Goal: Find contact information: Find contact information

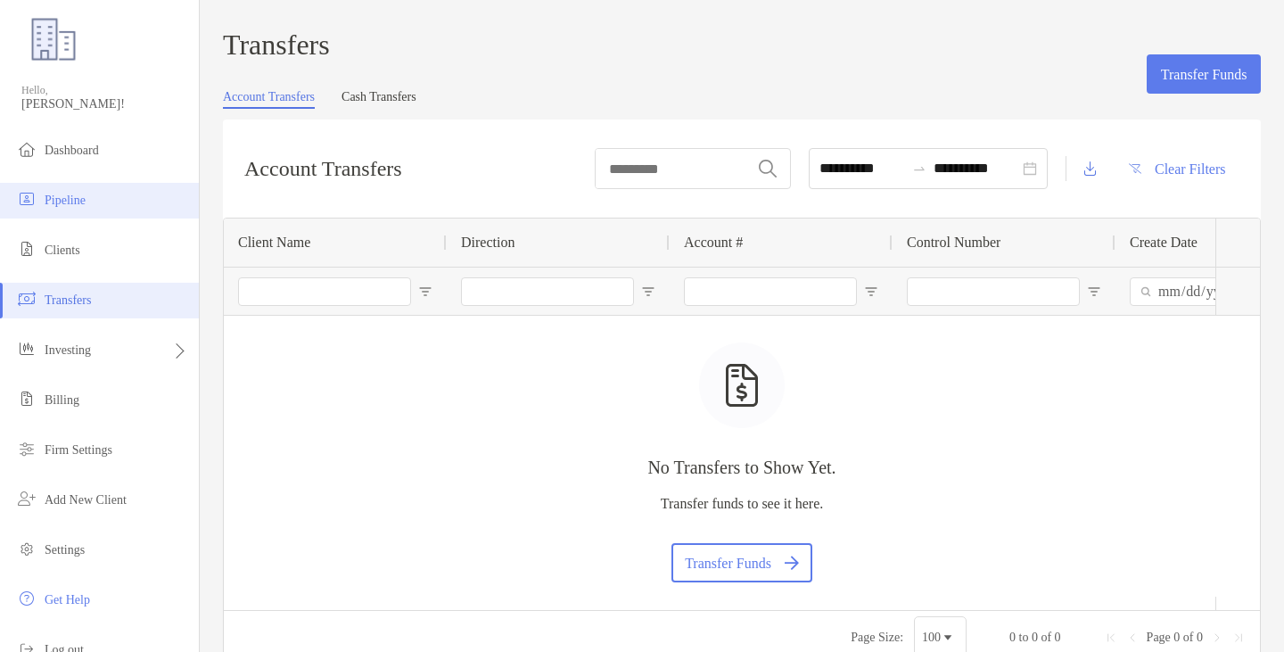
click at [47, 190] on li "Pipeline" at bounding box center [99, 201] width 199 height 36
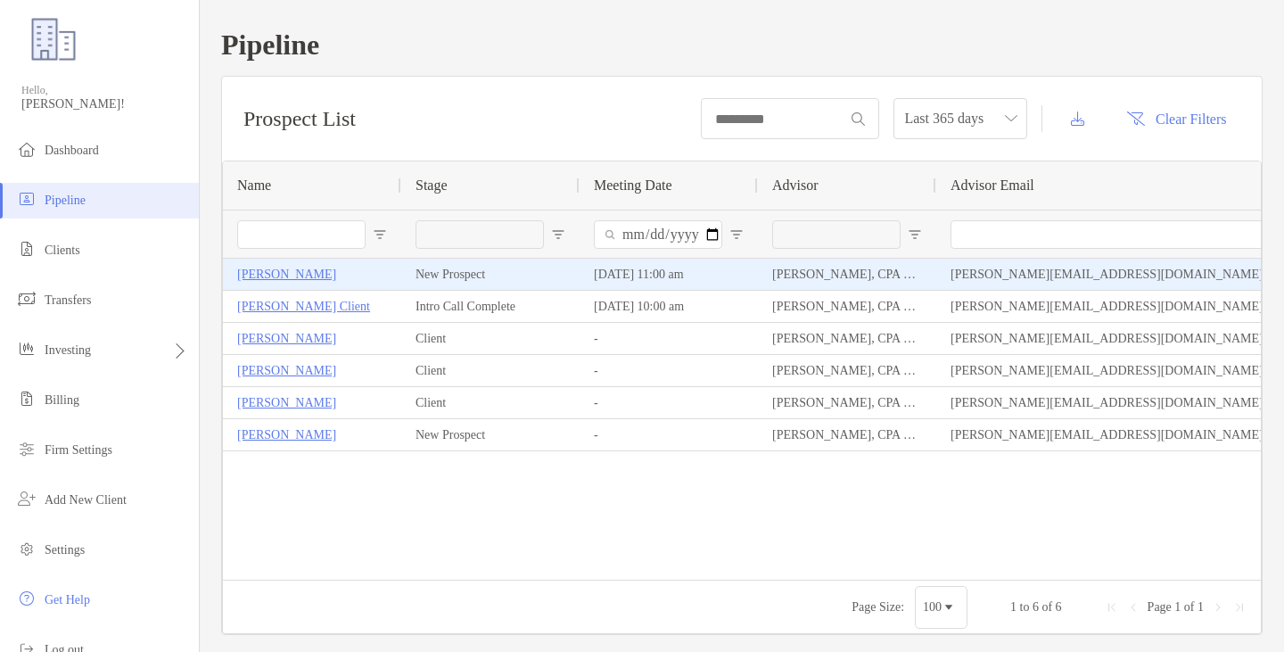
click at [271, 275] on p "Anna Mckay" at bounding box center [286, 274] width 99 height 22
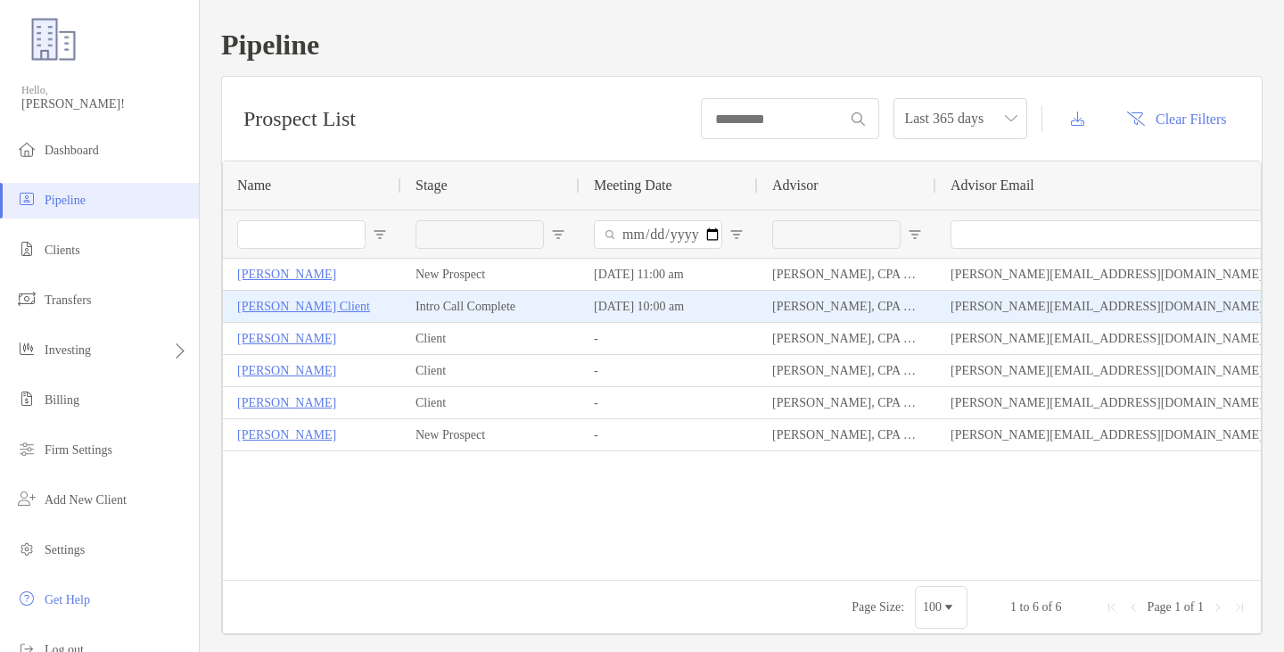
click at [613, 305] on div "10/06/2025 - 10:00 am" at bounding box center [669, 306] width 178 height 31
click at [263, 305] on p "[PERSON_NAME] Client" at bounding box center [303, 306] width 133 height 22
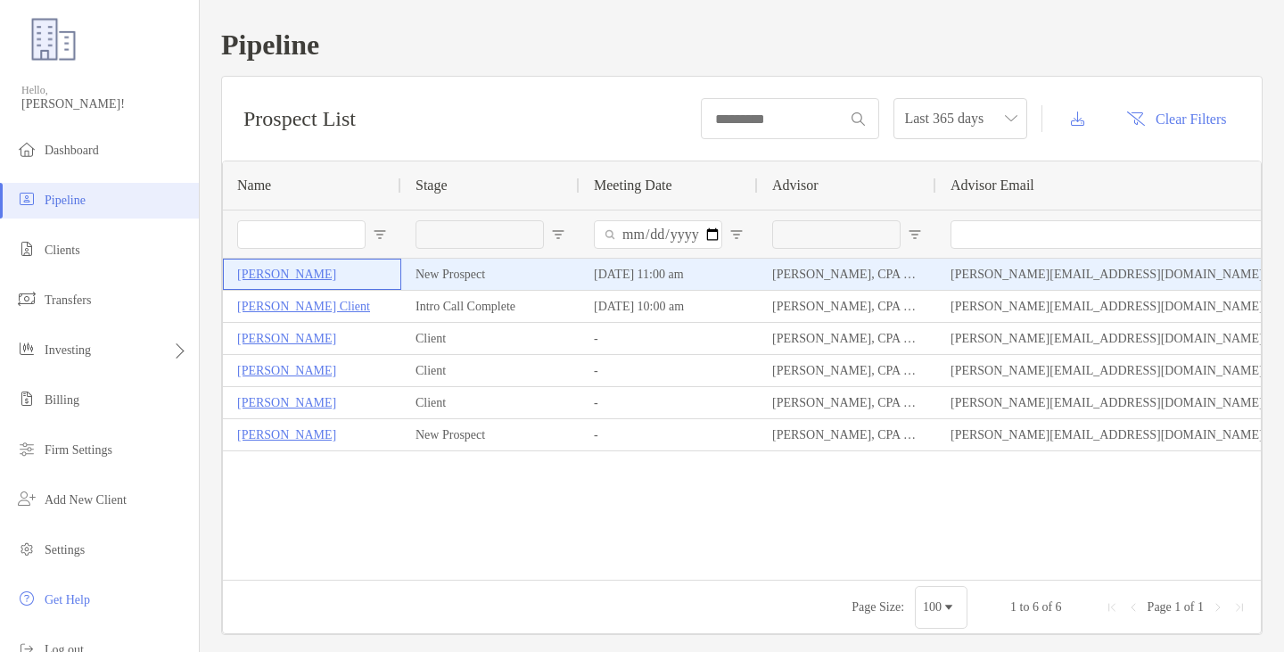
click at [266, 280] on p "Anna Mckay" at bounding box center [286, 274] width 99 height 22
click at [275, 270] on p "Anna Mckay" at bounding box center [286, 274] width 99 height 22
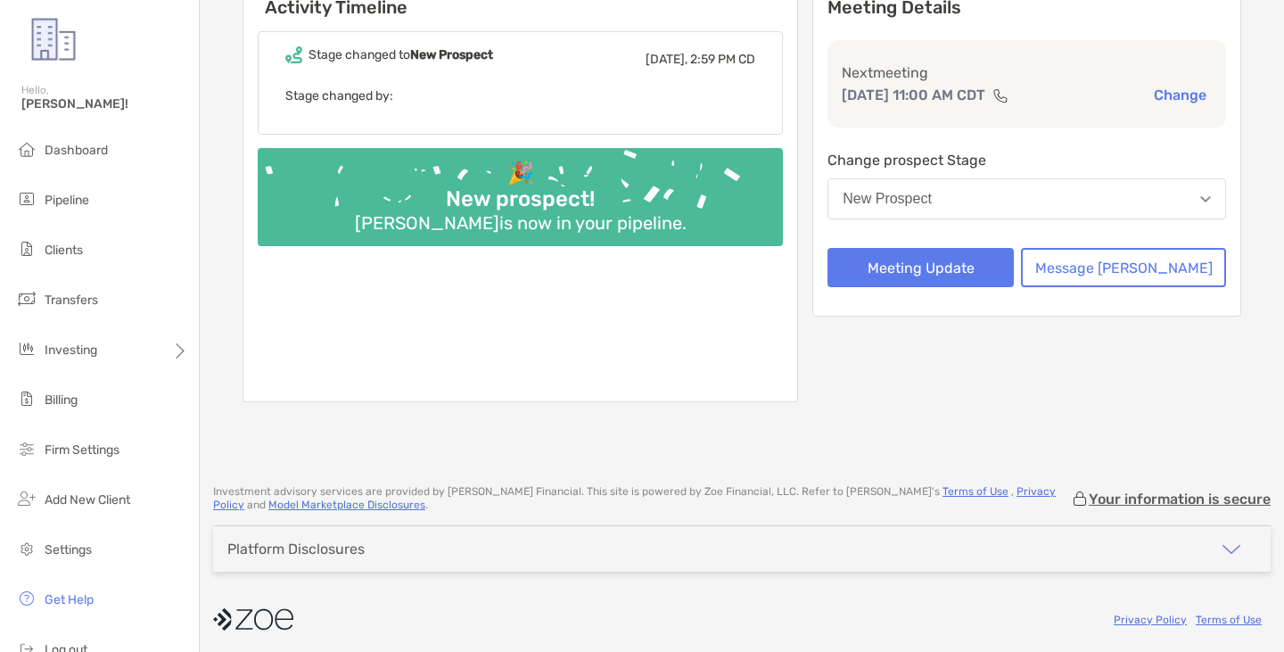
scroll to position [233, 0]
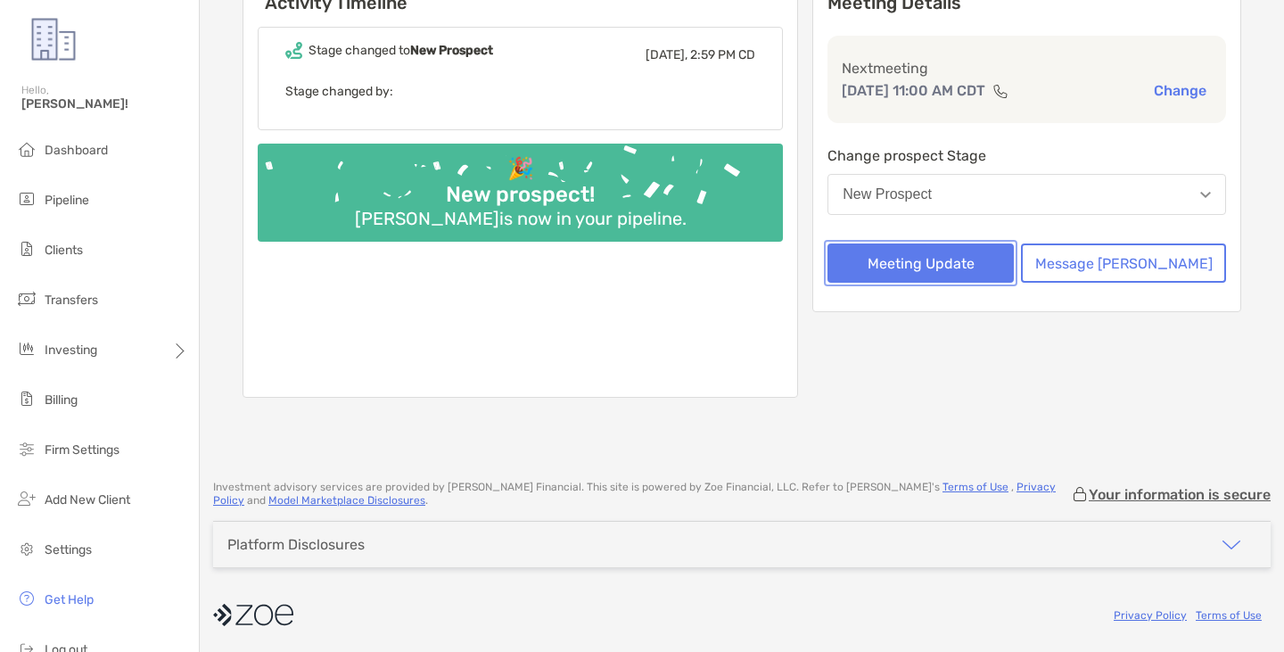
click at [982, 257] on button "Meeting Update" at bounding box center [920, 262] width 186 height 39
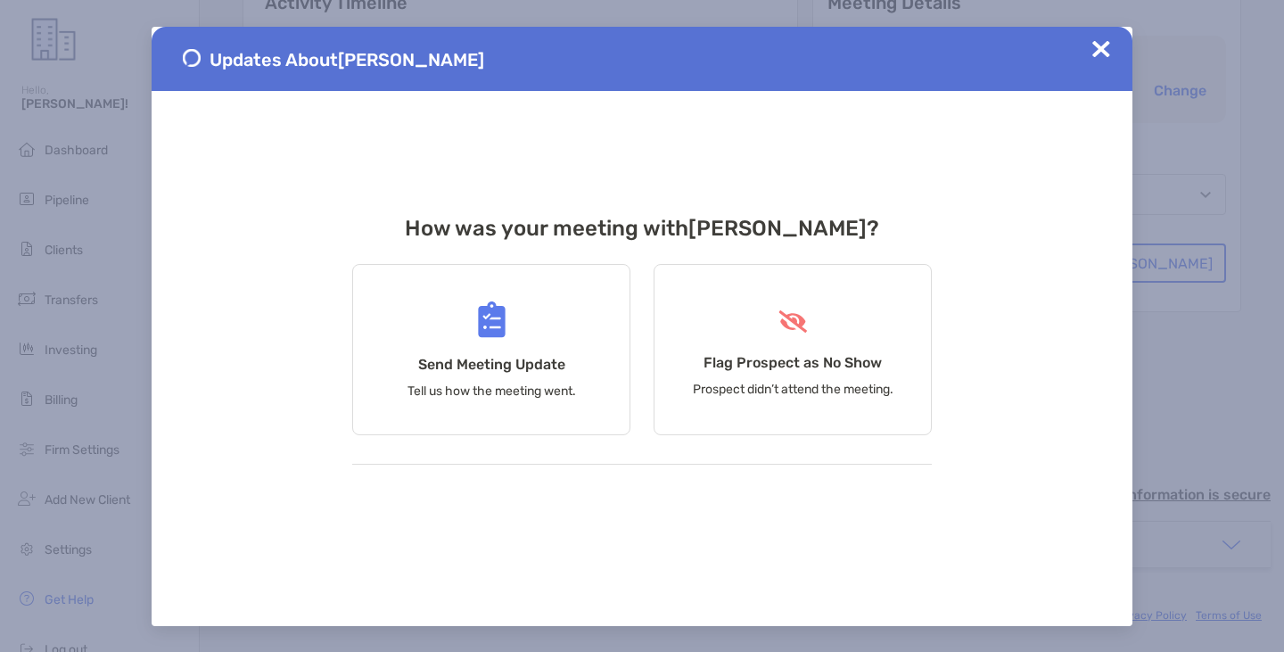
click at [1103, 52] on img at bounding box center [1101, 49] width 18 height 18
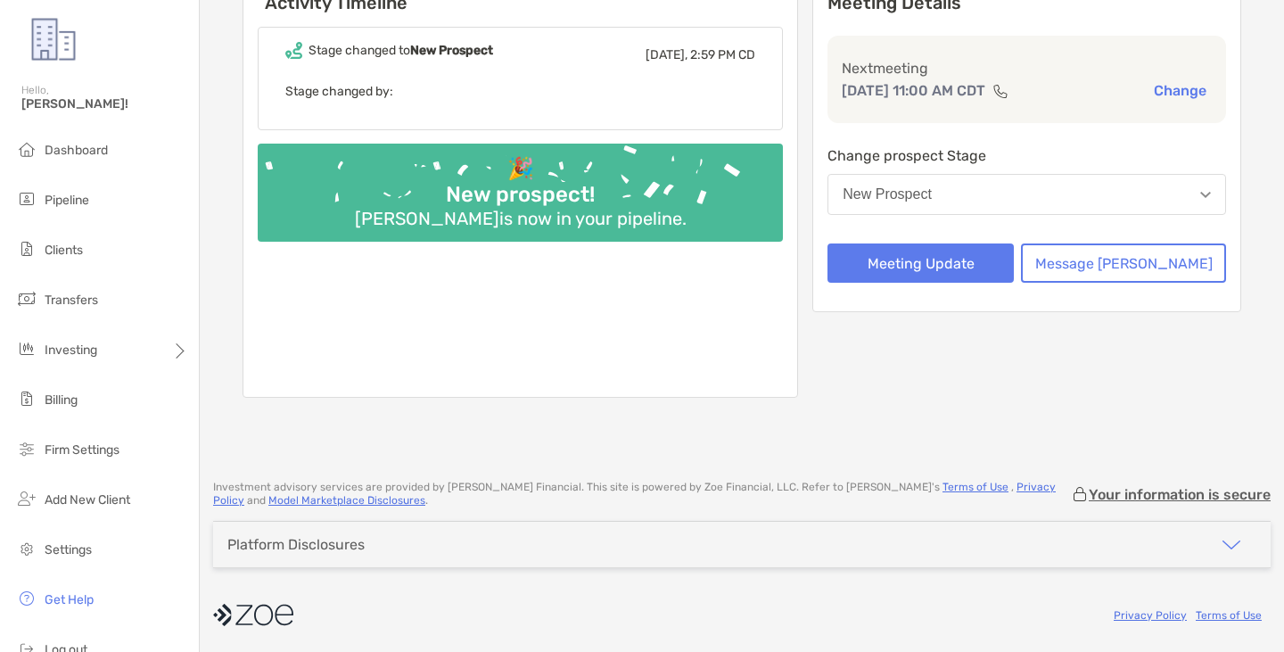
click at [1116, 185] on button "New Prospect" at bounding box center [1026, 194] width 399 height 41
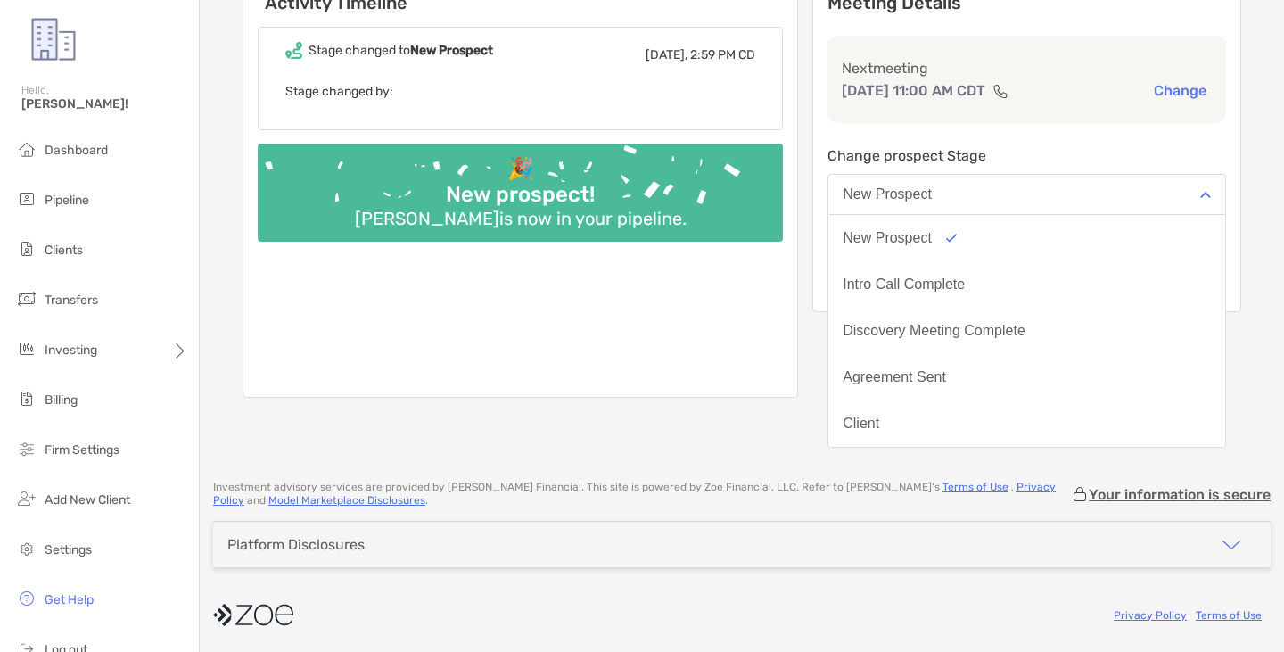
click at [1116, 185] on button "New Prospect" at bounding box center [1026, 194] width 399 height 41
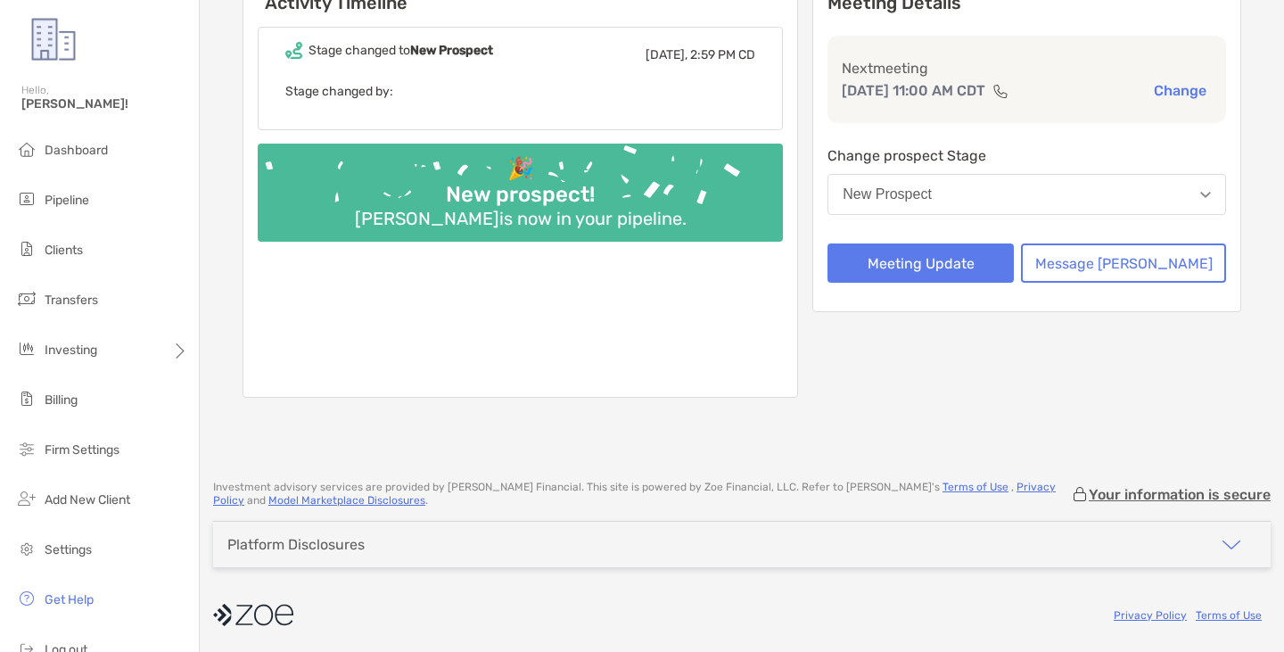
scroll to position [0, 0]
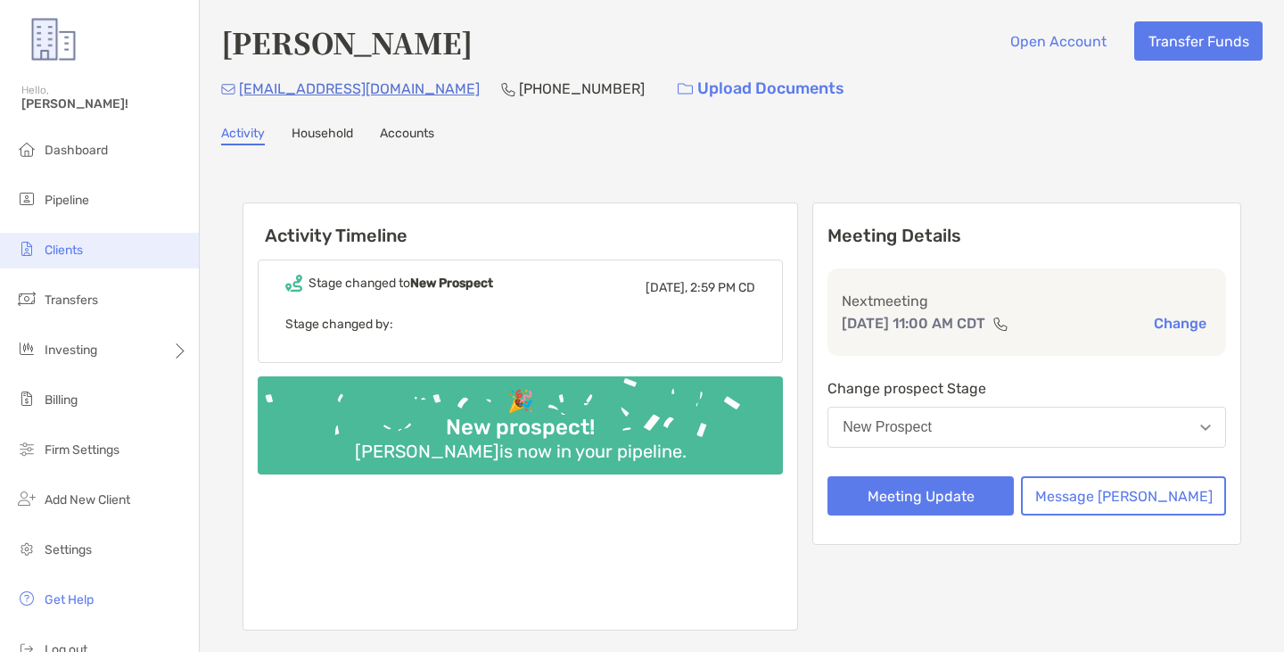
click at [80, 243] on span "Clients" at bounding box center [64, 250] width 38 height 15
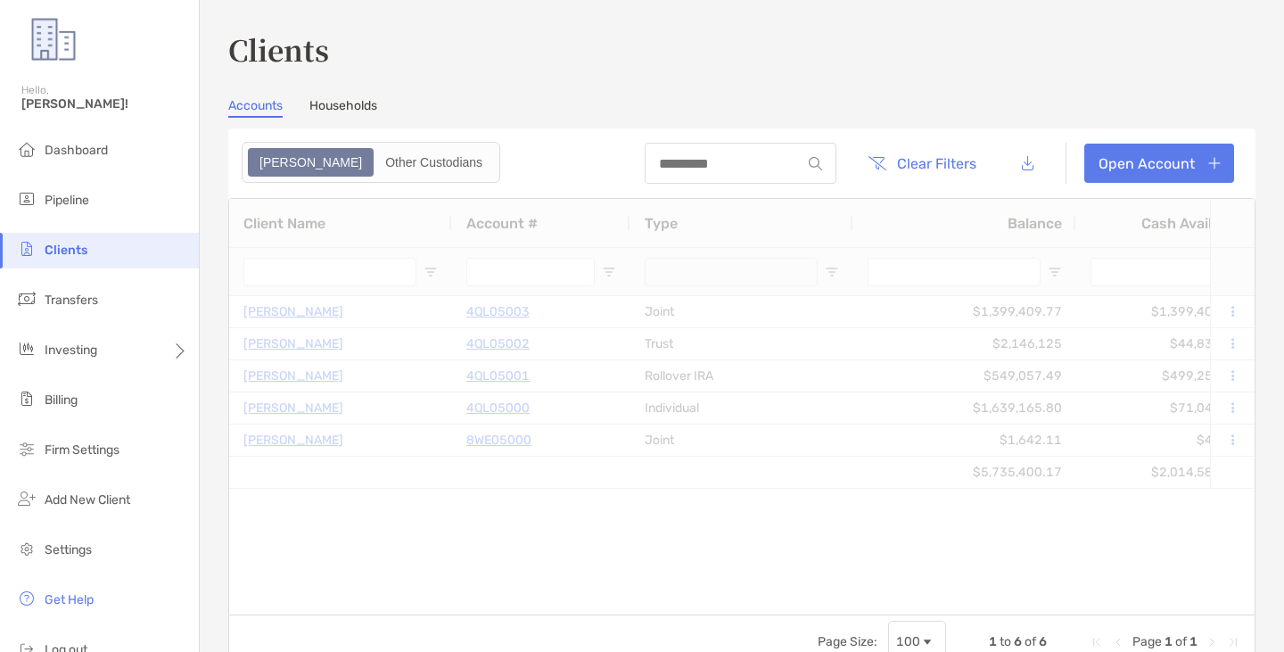
type input "***"
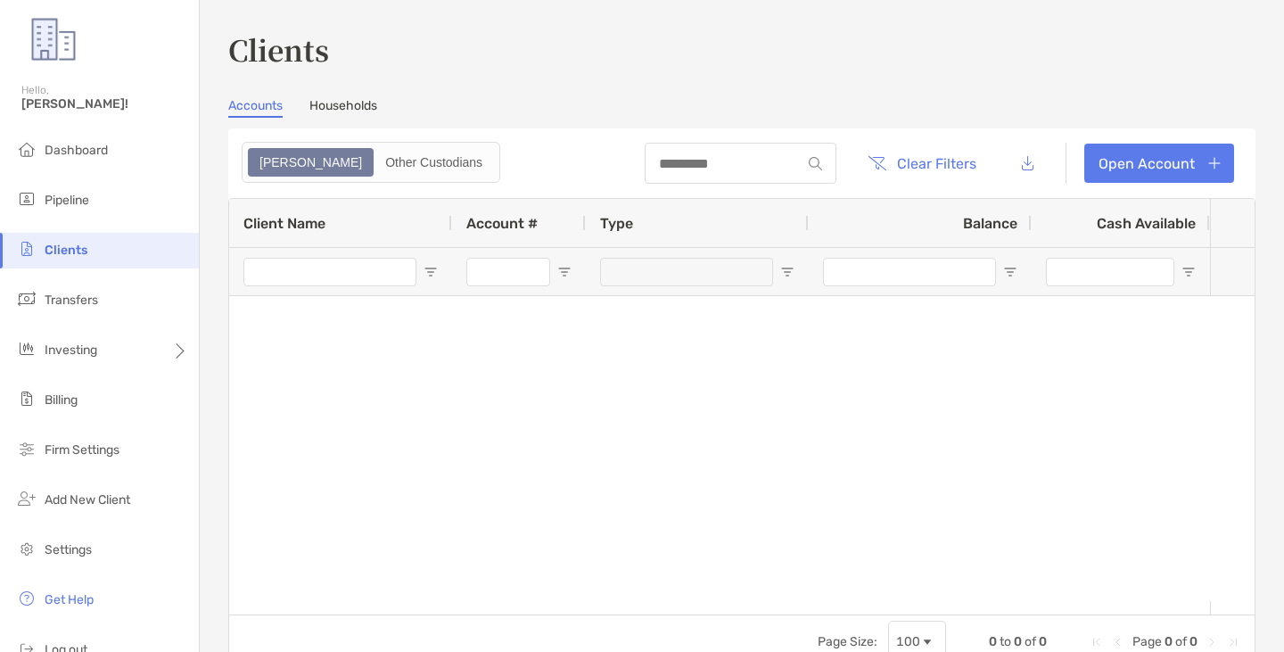
click at [354, 108] on link "Households" at bounding box center [343, 108] width 68 height 20
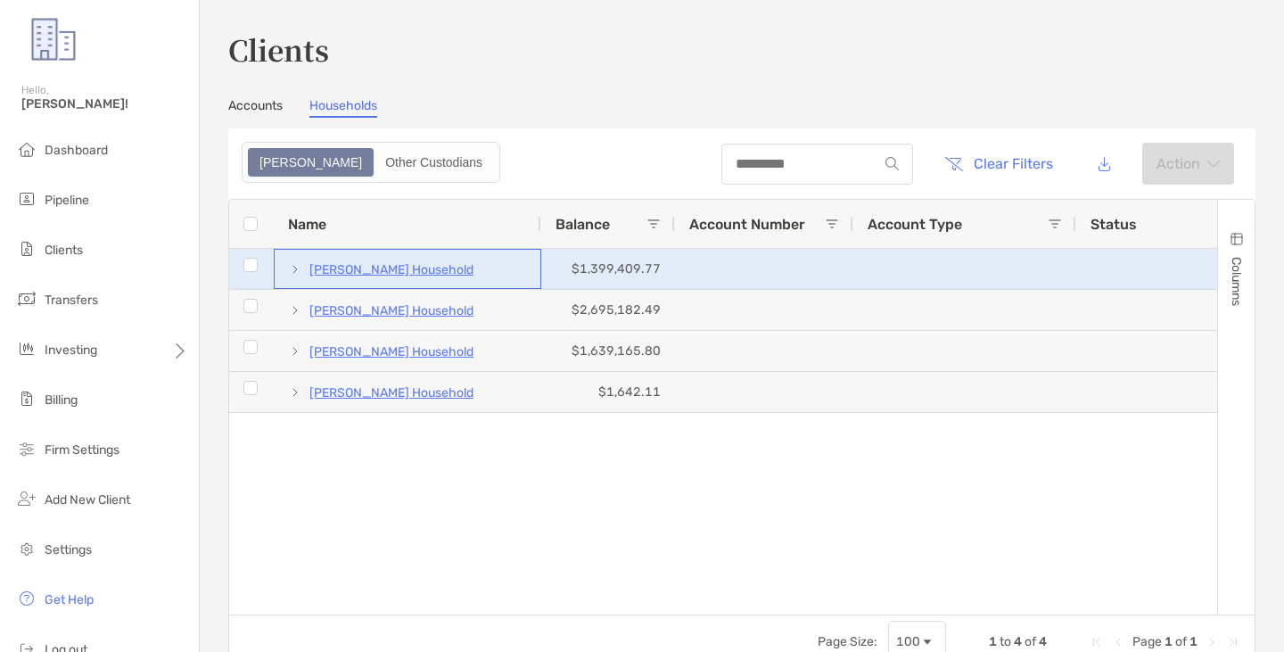
click at [406, 276] on p "Michael Lanza's Household" at bounding box center [391, 270] width 164 height 22
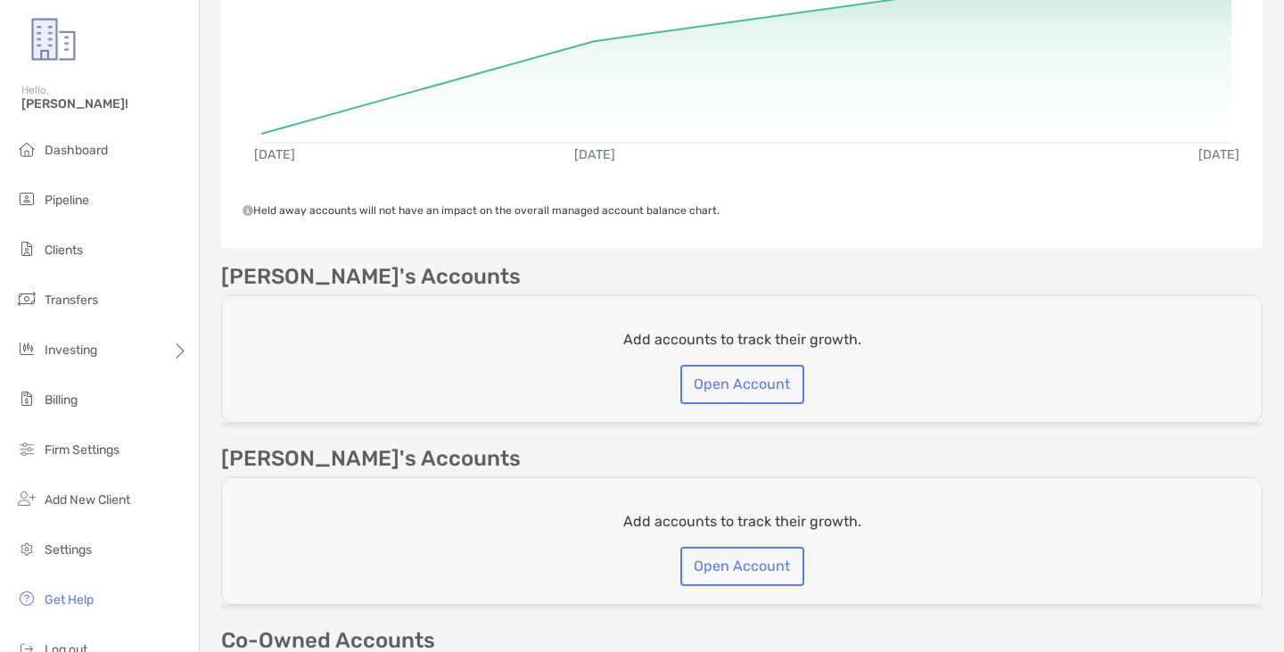
scroll to position [722, 0]
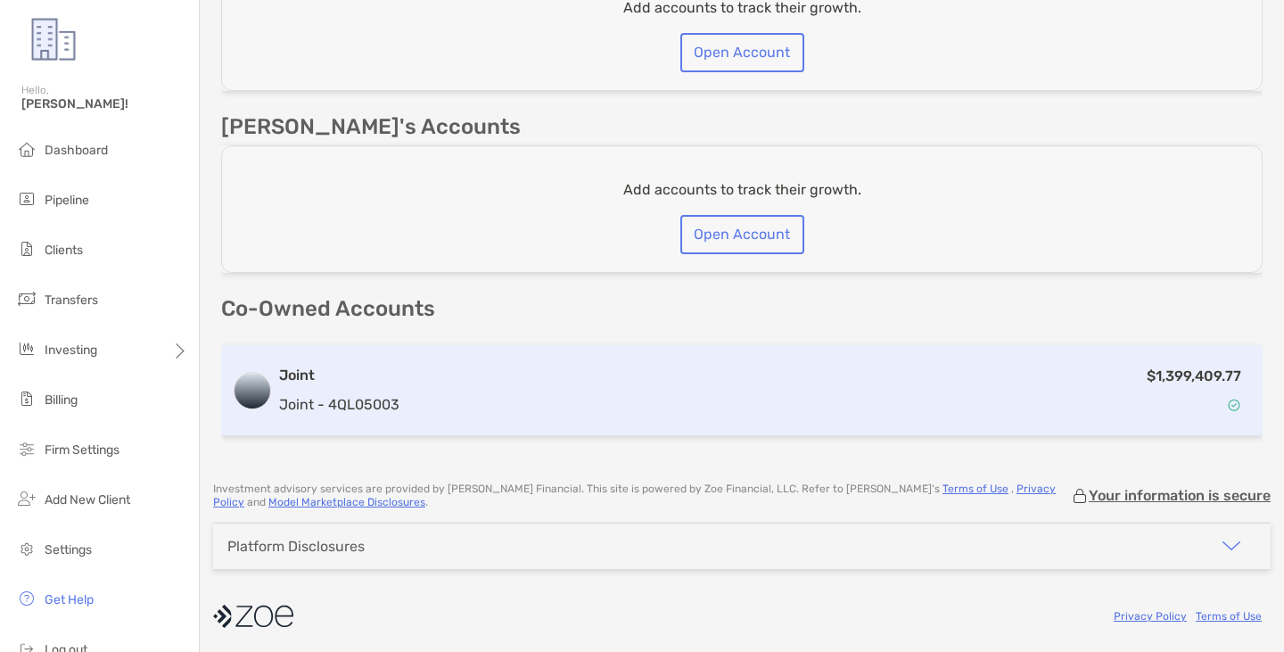
click at [582, 385] on div "$1,399,409.77" at bounding box center [829, 391] width 845 height 52
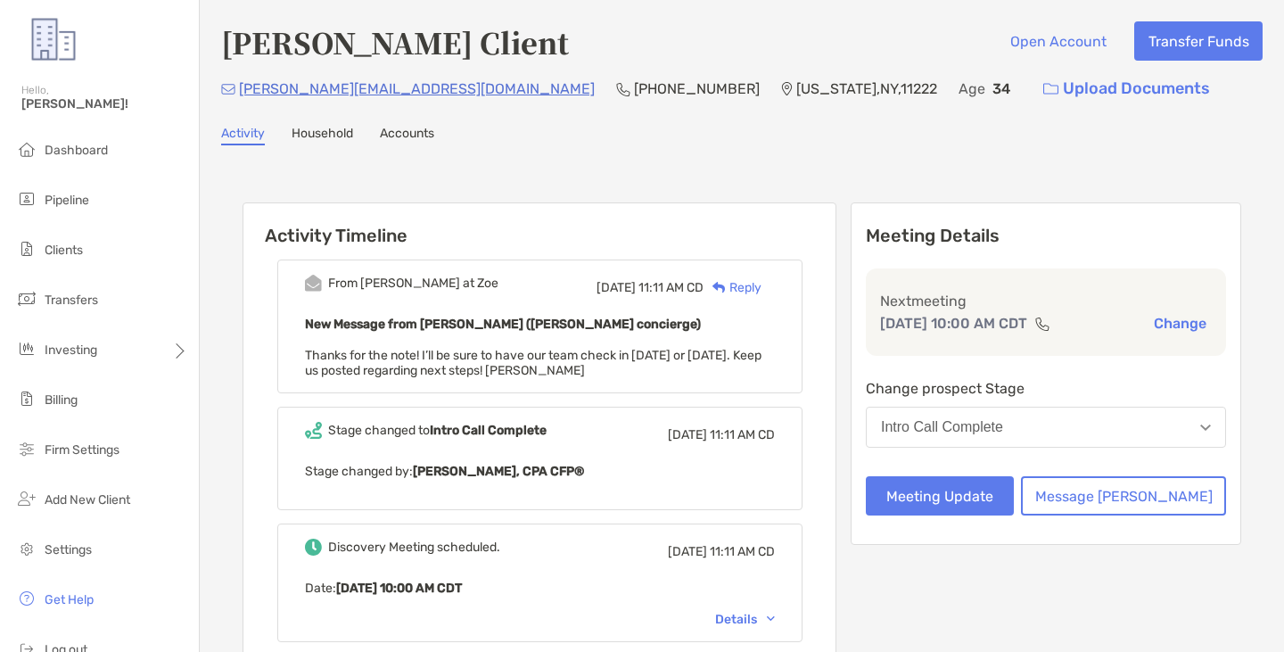
click at [1106, 422] on button "Intro Call Complete" at bounding box center [1046, 427] width 360 height 41
click at [846, 176] on div "Activity Timeline From [PERSON_NAME] at Zoe [DATE] 11:11 AM CD Reply New Messag…" at bounding box center [741, 605] width 1041 height 885
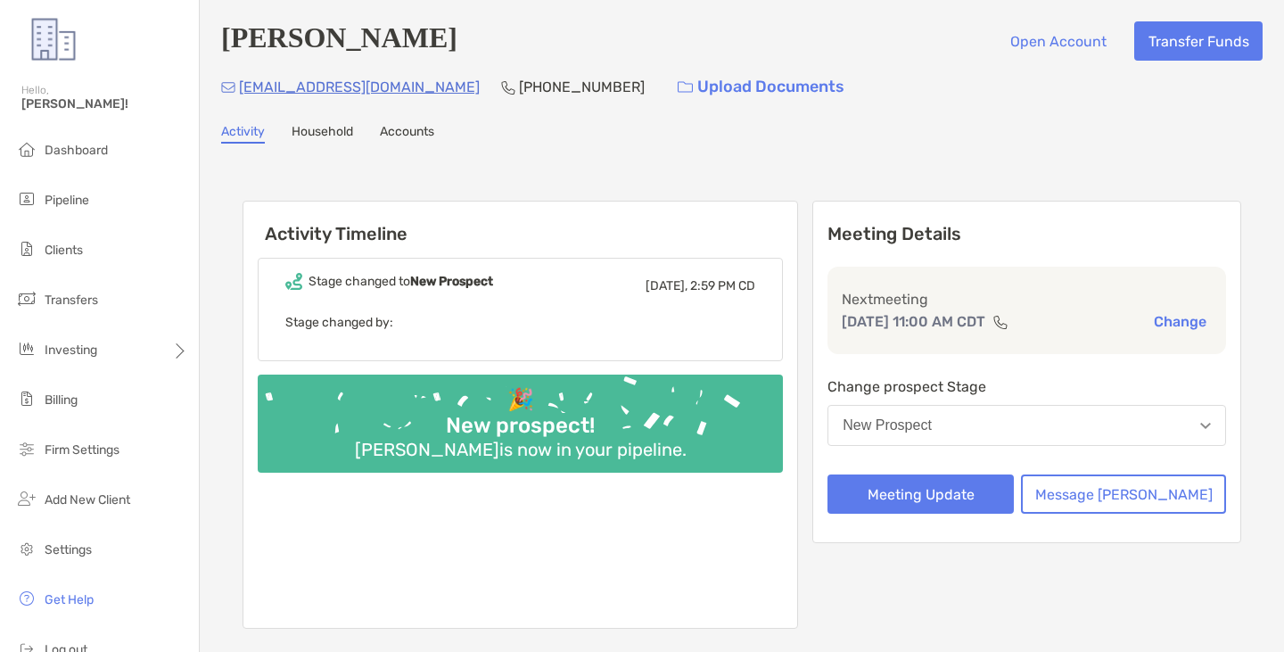
click at [316, 87] on p "[EMAIL_ADDRESS][DOMAIN_NAME]" at bounding box center [359, 87] width 241 height 22
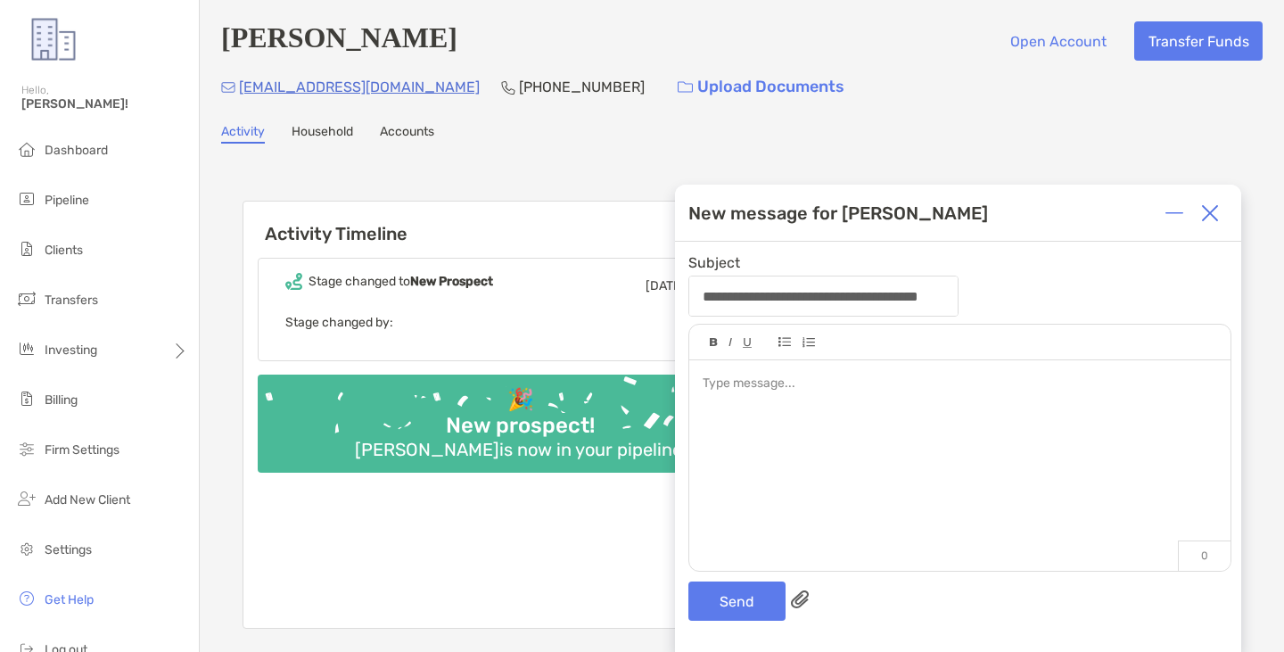
click at [1204, 211] on img at bounding box center [1210, 213] width 18 height 18
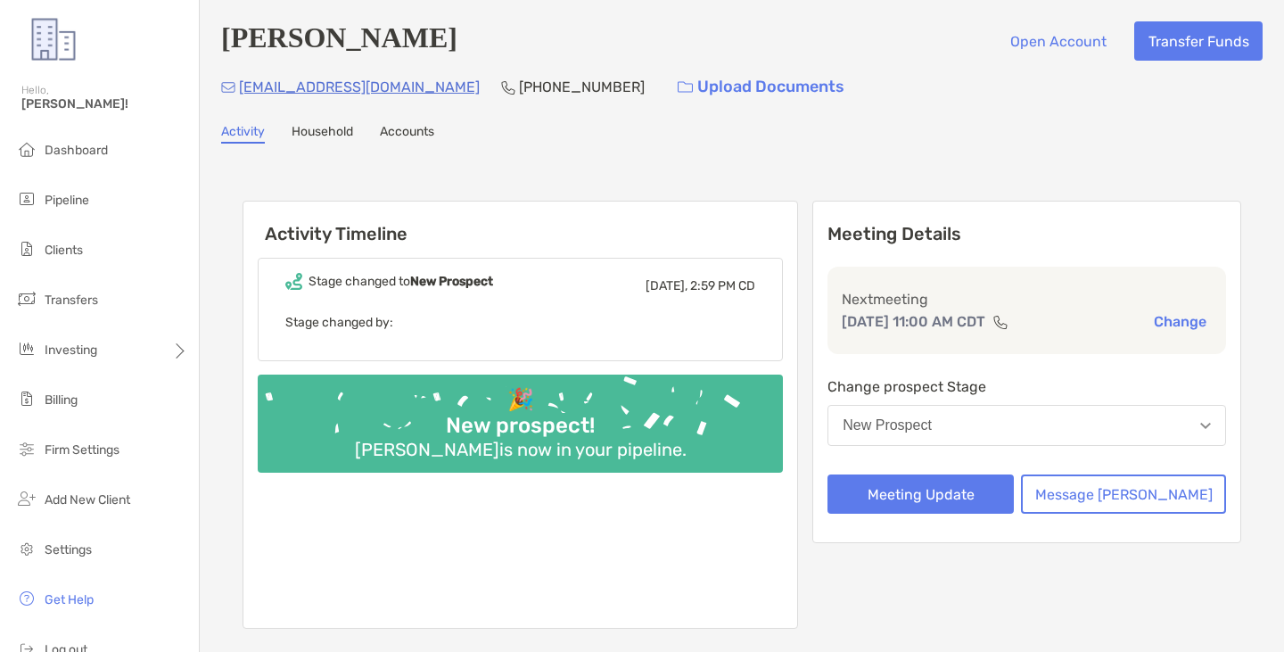
drag, startPoint x: 326, startPoint y: 90, endPoint x: 277, endPoint y: 89, distance: 49.0
drag, startPoint x: 277, startPoint y: 89, endPoint x: 223, endPoint y: 98, distance: 55.1
click at [223, 98] on div "[EMAIL_ADDRESS][DOMAIN_NAME]" at bounding box center [350, 87] width 259 height 38
drag, startPoint x: 272, startPoint y: 95, endPoint x: 239, endPoint y: 108, distance: 35.3
click at [239, 108] on div "Anna Mckay Open Account Transfer Funds plumbermckay@yahoo.com (678) 334-7506 Up…" at bounding box center [742, 347] width 1084 height 694
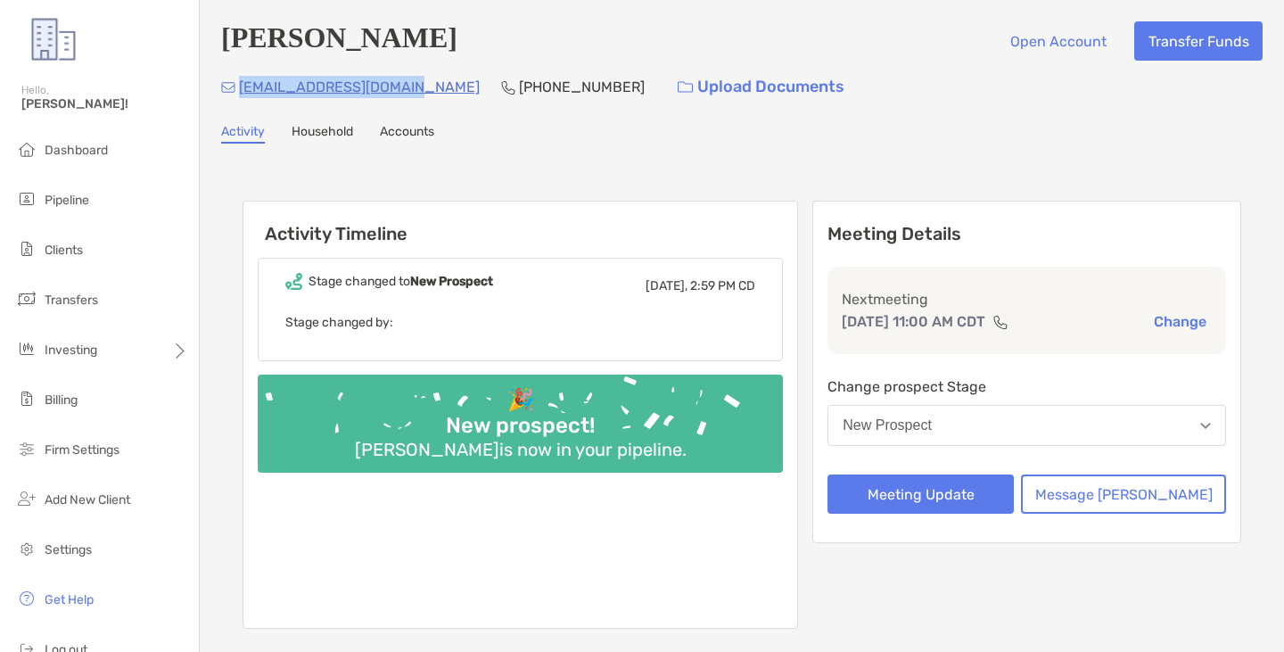
drag, startPoint x: 242, startPoint y: 93, endPoint x: 418, endPoint y: 86, distance: 176.7
click at [418, 86] on p "[EMAIL_ADDRESS][DOMAIN_NAME]" at bounding box center [359, 87] width 241 height 22
copy p "[EMAIL_ADDRESS][DOMAIN_NAME]"
